Goal: Task Accomplishment & Management: Complete application form

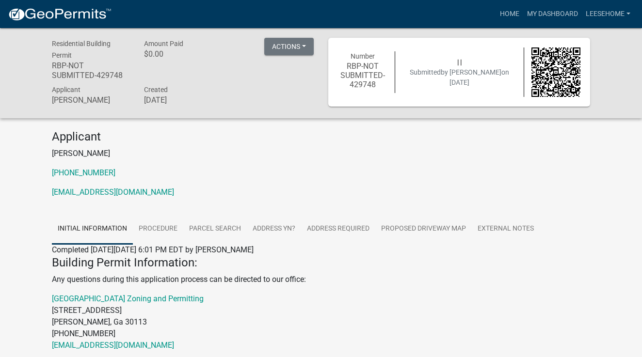
scroll to position [41, 0]
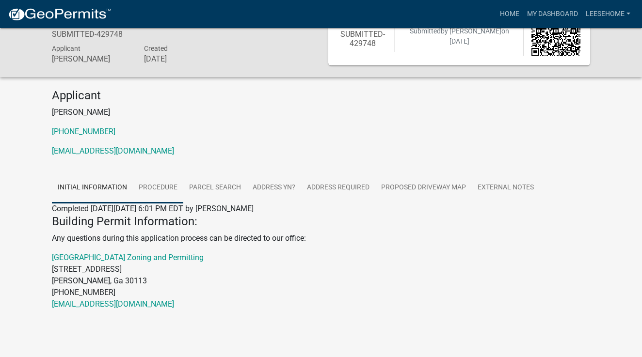
click at [158, 187] on link "Procedure" at bounding box center [158, 188] width 50 height 31
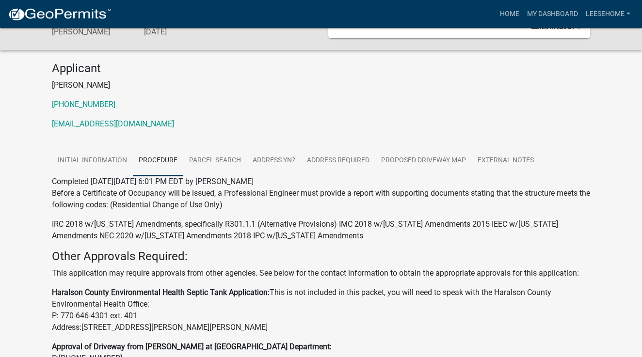
scroll to position [69, 0]
click at [215, 159] on link "Parcel search" at bounding box center [214, 160] width 63 height 31
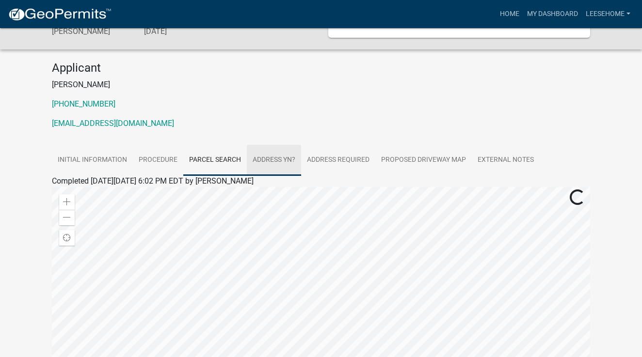
click at [258, 159] on link "Address YN?" at bounding box center [274, 160] width 54 height 31
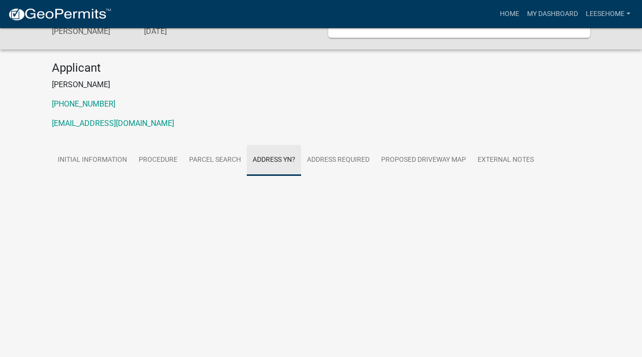
scroll to position [28, 0]
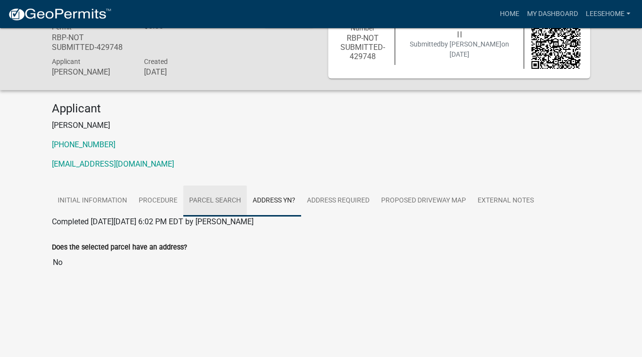
click at [222, 204] on link "Parcel search" at bounding box center [214, 201] width 63 height 31
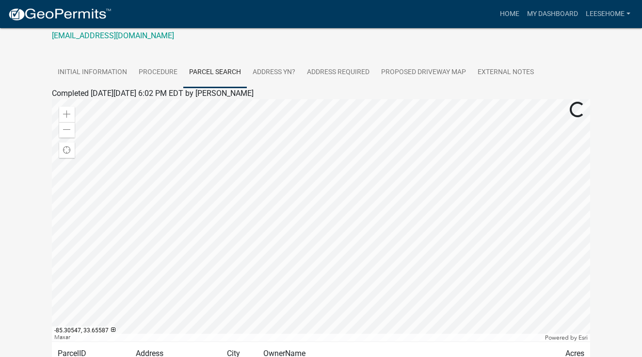
scroll to position [155, 0]
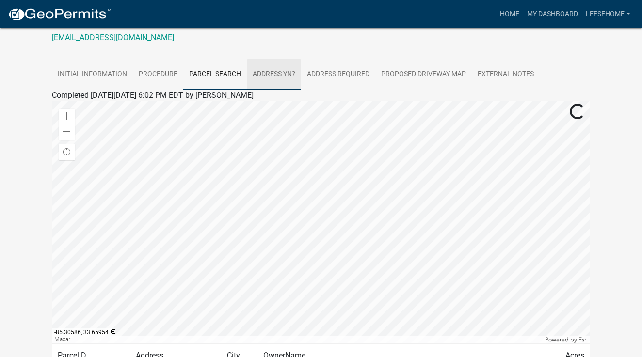
click at [283, 73] on link "Address YN?" at bounding box center [274, 74] width 54 height 31
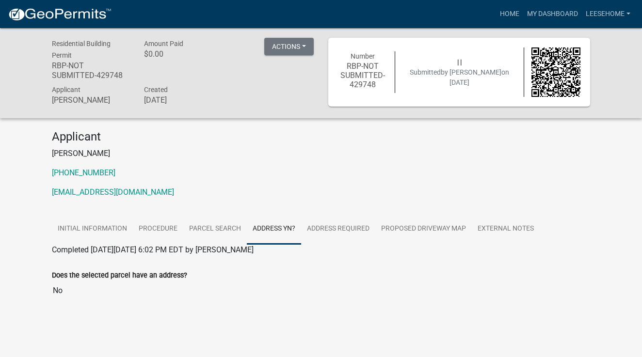
scroll to position [0, 0]
click at [294, 46] on button "Actions" at bounding box center [288, 46] width 49 height 17
drag, startPoint x: 289, startPoint y: 160, endPoint x: 83, endPoint y: 25, distance: 246.8
click at [289, 160] on div "Applicant William Leese 404-997-8490 Admin@leesehome.com" at bounding box center [321, 168] width 552 height 76
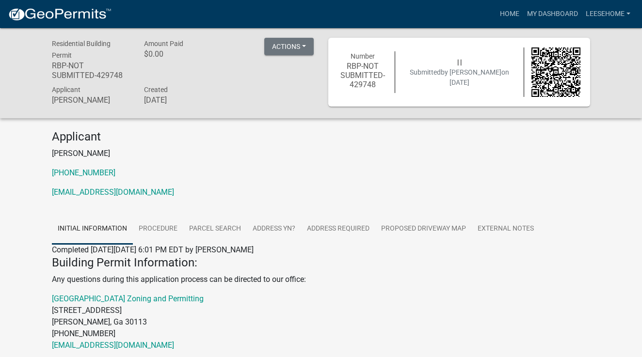
click at [346, 79] on h6 "RBP-NOT SUBMITTED-429748" at bounding box center [362, 76] width 49 height 28
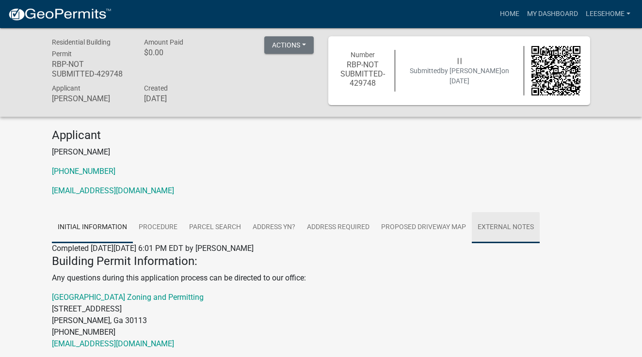
click at [501, 228] on link "External Notes" at bounding box center [506, 227] width 68 height 31
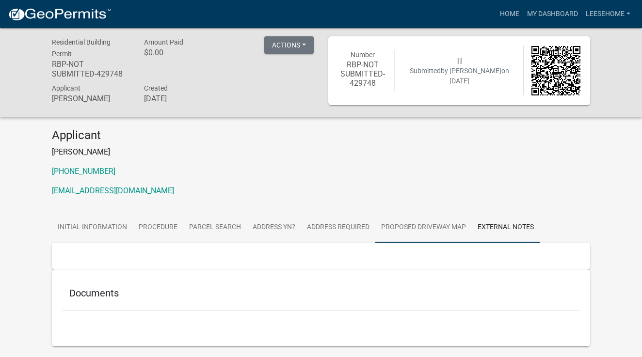
click at [434, 231] on link "Proposed Driveway Map" at bounding box center [423, 227] width 96 height 31
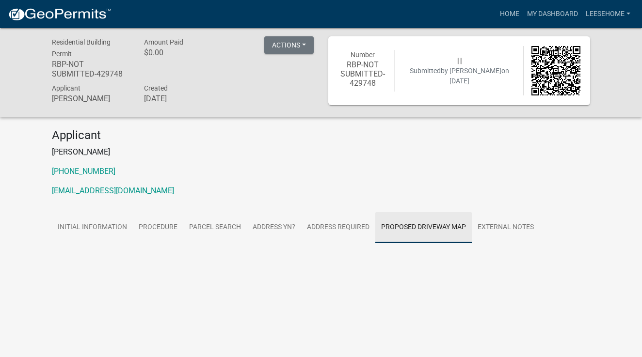
scroll to position [4, 0]
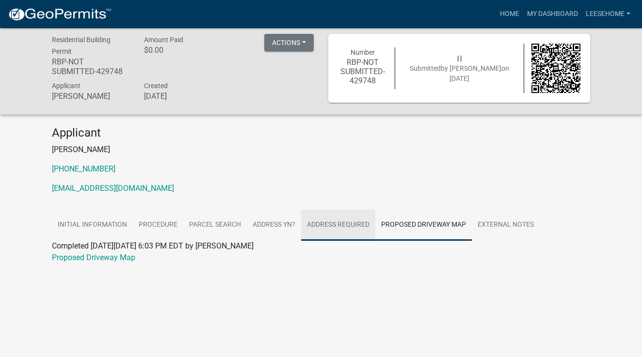
click at [347, 227] on link "Address Required" at bounding box center [338, 225] width 74 height 31
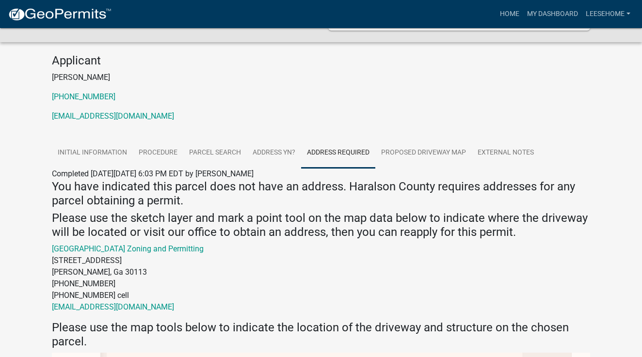
scroll to position [75, 0]
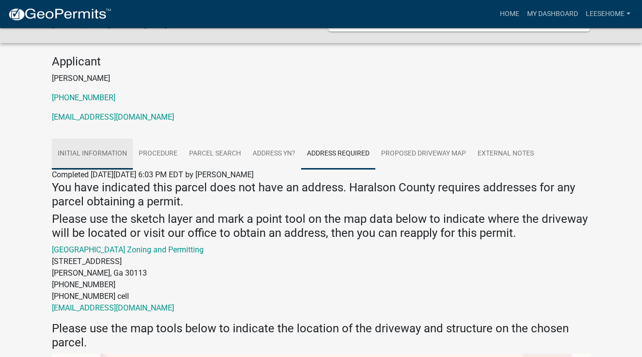
click at [116, 160] on link "Initial Information" at bounding box center [92, 154] width 81 height 31
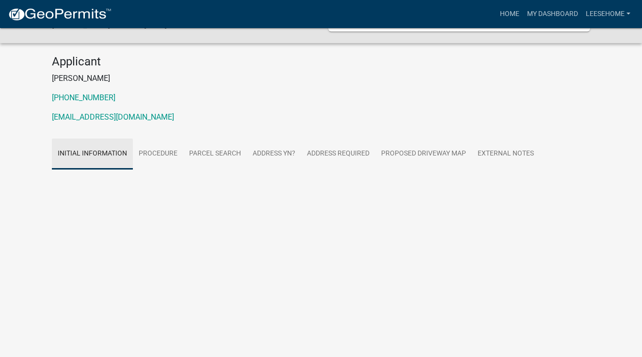
scroll to position [41, 0]
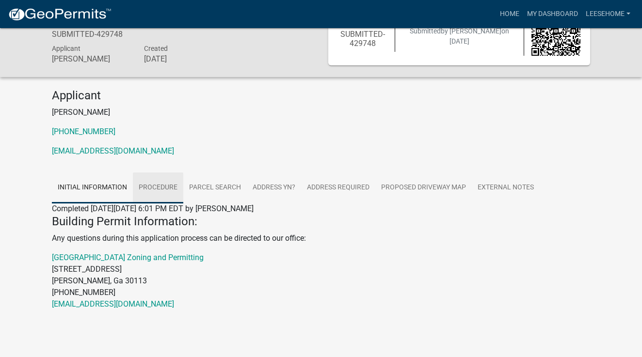
click at [154, 186] on link "Procedure" at bounding box center [158, 188] width 50 height 31
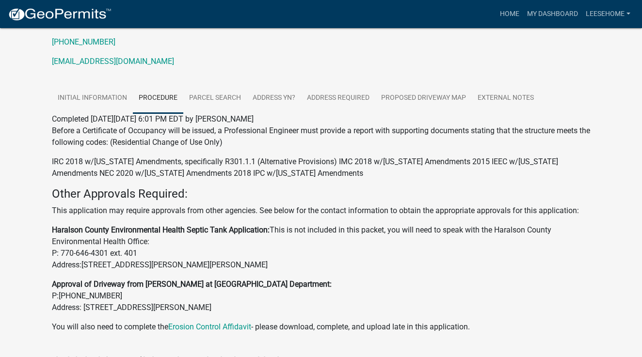
scroll to position [131, 0]
click at [222, 97] on link "Parcel search" at bounding box center [214, 97] width 63 height 31
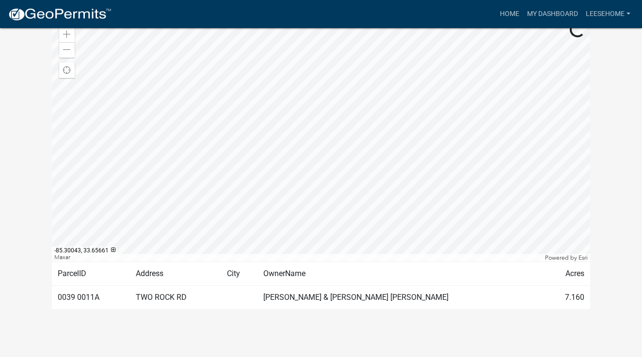
scroll to position [236, 0]
click at [146, 300] on td "TWO ROCK RD" at bounding box center [175, 298] width 91 height 24
click at [306, 300] on td "[PERSON_NAME] & [PERSON_NAME] [PERSON_NAME]" at bounding box center [400, 298] width 287 height 24
click at [440, 298] on td "[PERSON_NAME] & [PERSON_NAME] [PERSON_NAME]" at bounding box center [400, 298] width 287 height 24
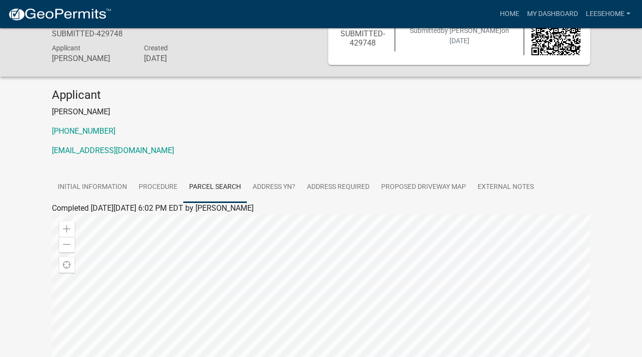
scroll to position [33, 0]
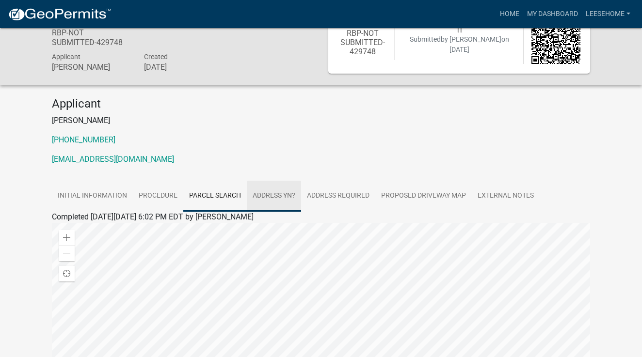
click at [279, 192] on link "Address YN?" at bounding box center [274, 196] width 54 height 31
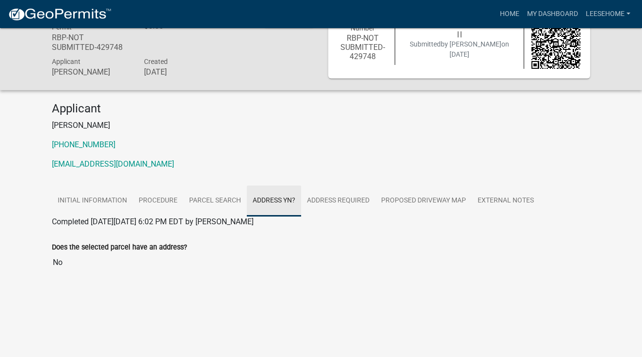
scroll to position [28, 0]
drag, startPoint x: 92, startPoint y: 246, endPoint x: 74, endPoint y: 247, distance: 18.0
click at [91, 246] on label "Does the selected parcel have an address?" at bounding box center [119, 247] width 135 height 7
click at [91, 253] on input "No" at bounding box center [321, 262] width 538 height 19
click at [63, 262] on input "No" at bounding box center [321, 262] width 538 height 19
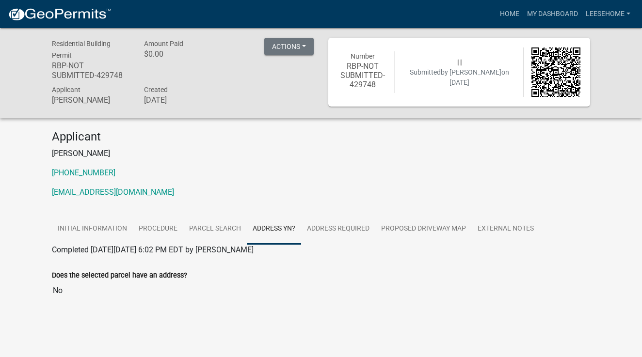
scroll to position [0, 0]
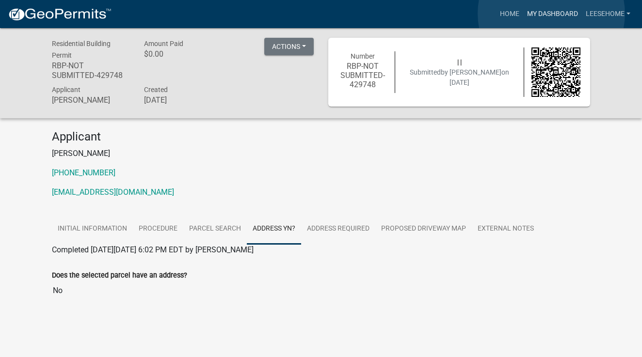
click at [551, 14] on link "My Dashboard" at bounding box center [552, 14] width 59 height 18
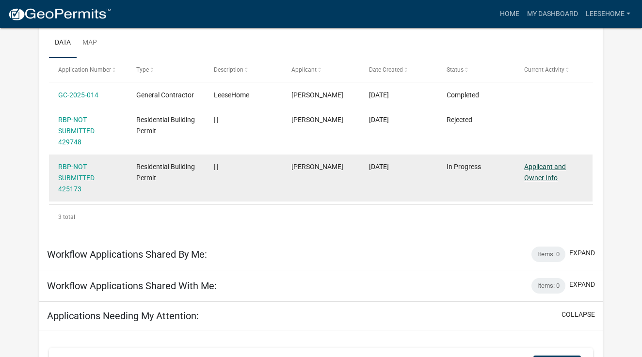
scroll to position [160, 0]
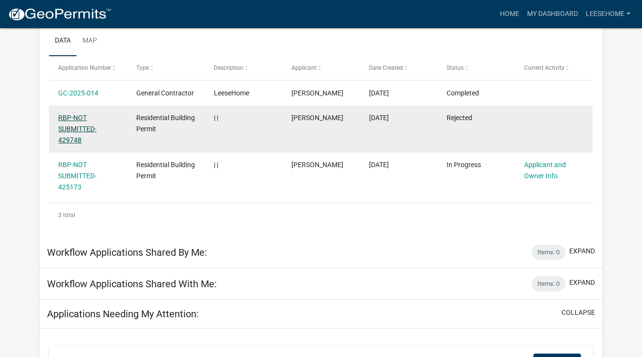
click at [70, 128] on link "RBP-NOT SUBMITTED-429748" at bounding box center [77, 129] width 38 height 30
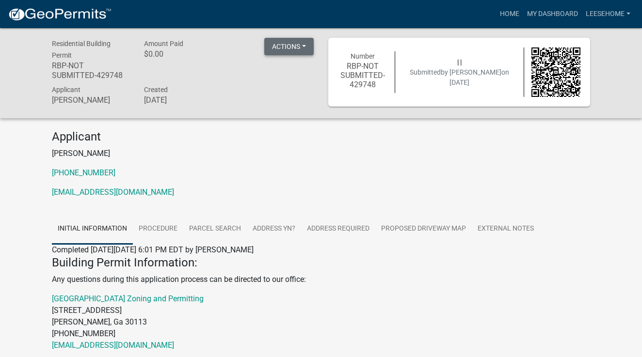
click at [298, 47] on button "Actions" at bounding box center [288, 46] width 49 height 17
click at [268, 133] on h4 "Applicant" at bounding box center [321, 137] width 538 height 14
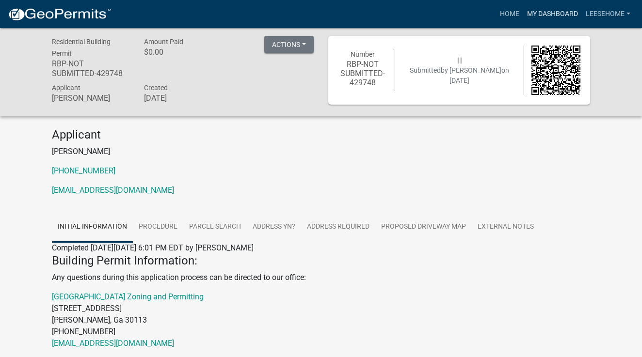
click at [540, 16] on link "My Dashboard" at bounding box center [552, 14] width 59 height 18
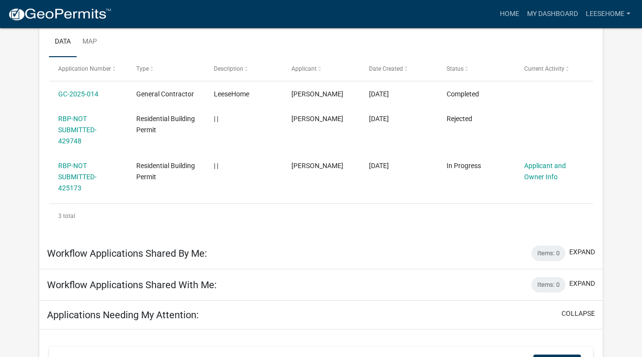
scroll to position [152, 0]
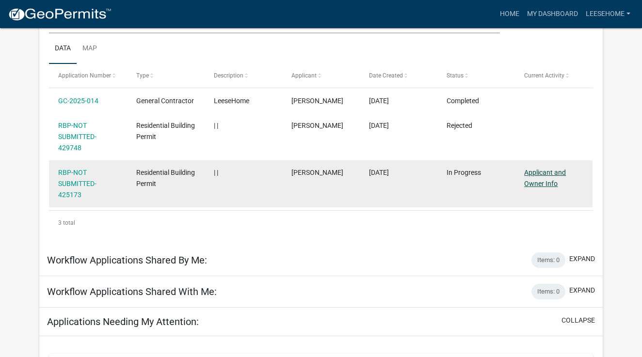
click at [545, 172] on link "Applicant and Owner Info" at bounding box center [545, 178] width 42 height 19
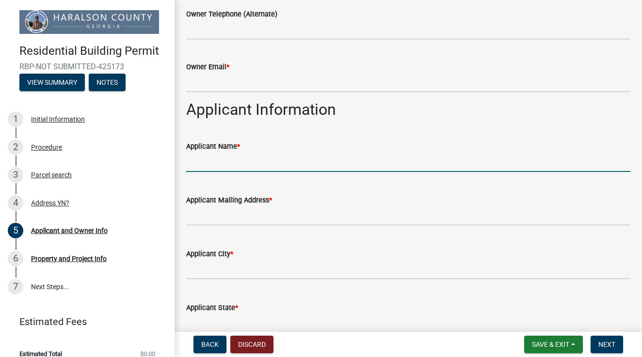
click at [230, 163] on input "Applicant Name *" at bounding box center [408, 162] width 444 height 20
type input "[PERSON_NAME] Home LTD CO"
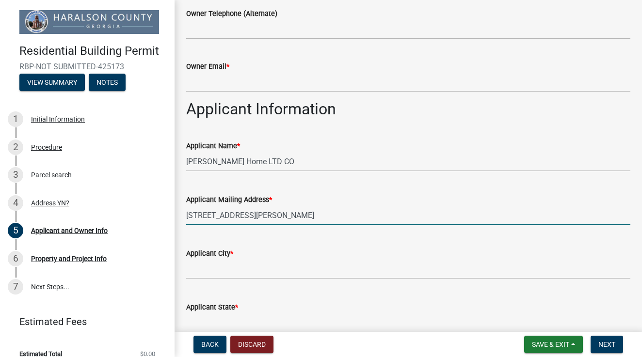
type input "[STREET_ADDRESS][PERSON_NAME]"
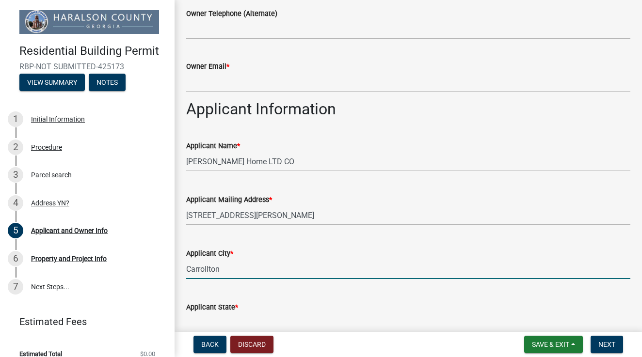
type input "Carrollton"
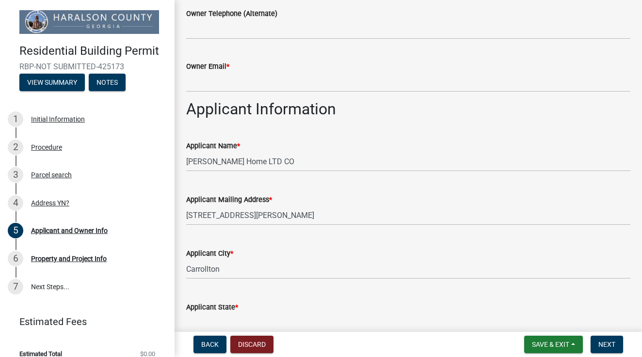
type input "g"
type input "Ga"
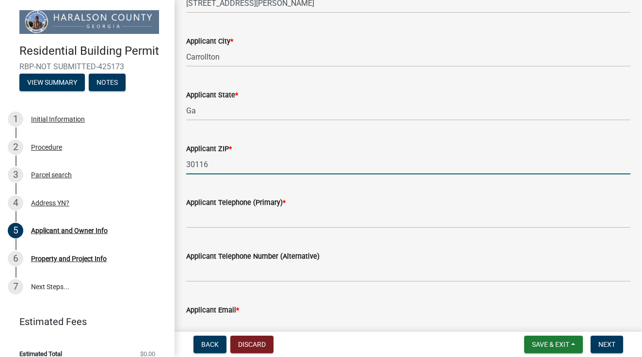
type input "30116"
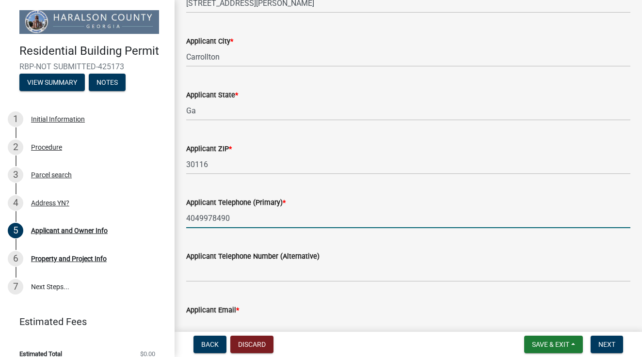
type input "4049978490"
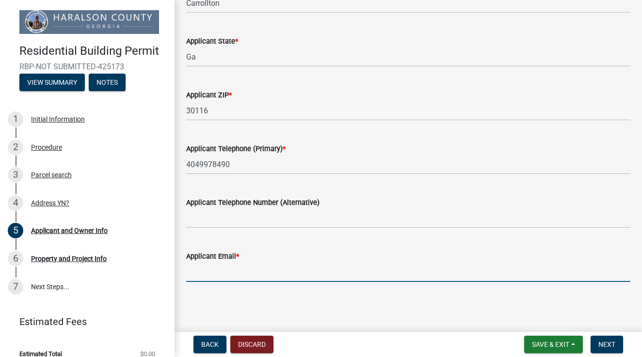
scroll to position [0, 0]
click at [218, 272] on input "Applicant Email *" at bounding box center [408, 272] width 444 height 20
type input "[EMAIL_ADDRESS][DOMAIN_NAME]"
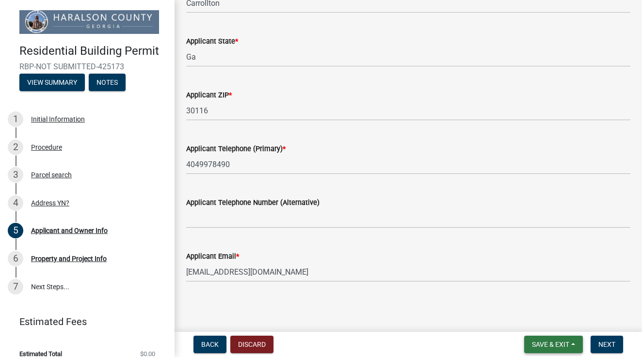
click at [561, 343] on span "Save & Exit" at bounding box center [550, 345] width 37 height 8
click at [541, 321] on button "Save & Exit" at bounding box center [544, 319] width 78 height 23
